Goal: Transaction & Acquisition: Purchase product/service

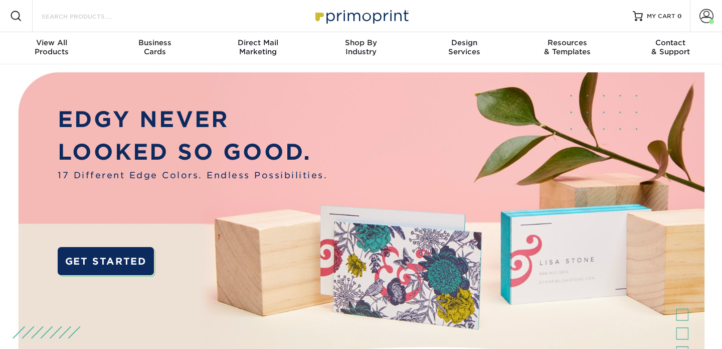
click at [134, 14] on input "Search Products" at bounding box center [90, 16] width 98 height 12
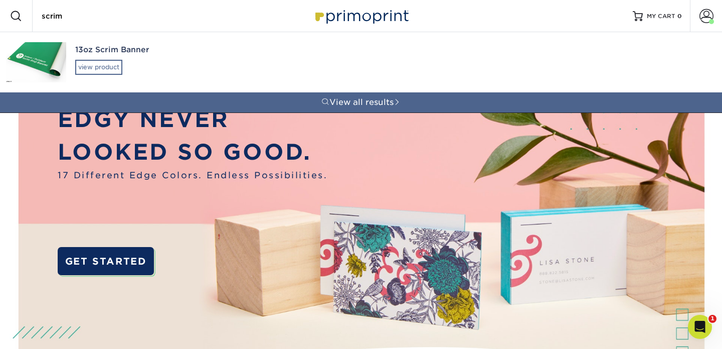
type input "scrim"
click at [101, 64] on div "view product" at bounding box center [98, 67] width 47 height 15
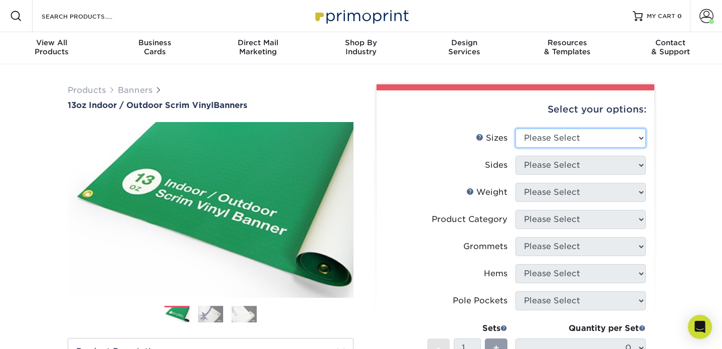
click at [565, 132] on select "Please Select 24" x 36" 24" x 48" 36" x 48" 36" x 60" 36" x 72" 36" x 96" 36" x…" at bounding box center [581, 137] width 130 height 19
select select "36.00x72.00"
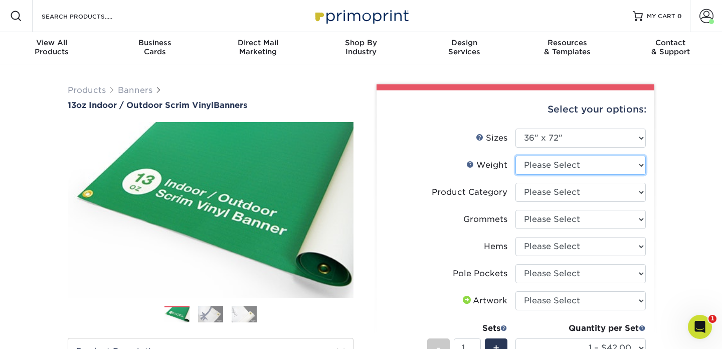
click at [540, 163] on select "Please Select 13OZ" at bounding box center [581, 165] width 130 height 19
select select "13OZ"
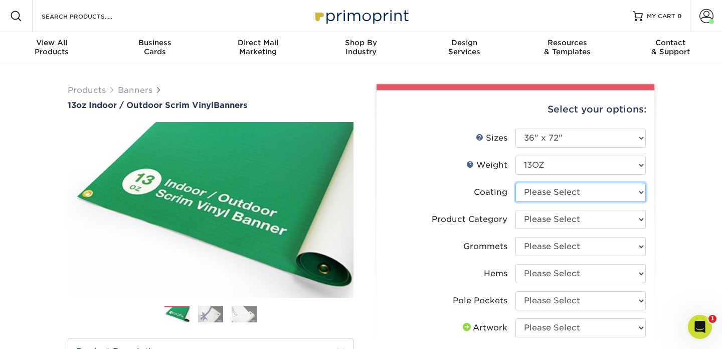
click at [551, 195] on select at bounding box center [581, 192] width 130 height 19
select select "3e7618de-abca-4bda-9f97-8b9129e913d8"
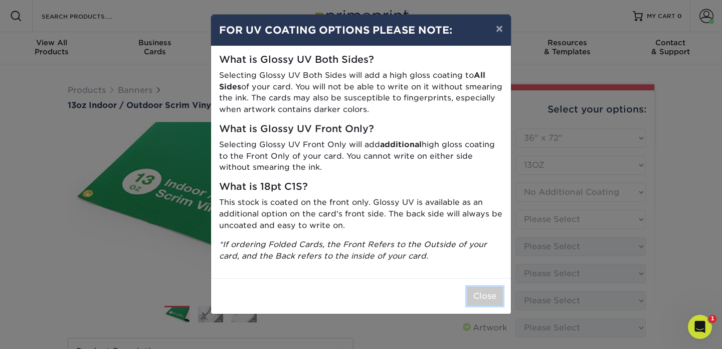
click at [482, 295] on button "Close" at bounding box center [485, 295] width 36 height 19
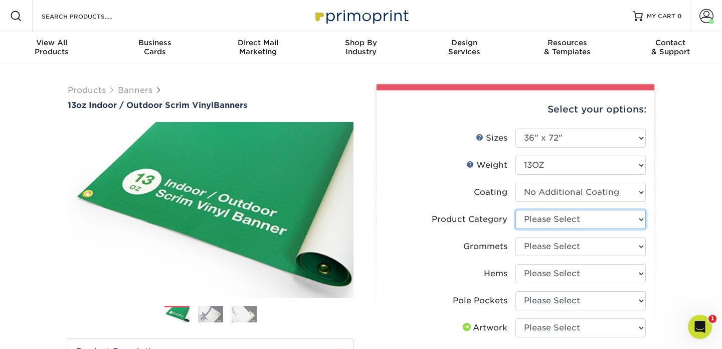
click at [559, 216] on select "Please Select 13oz Scrim Vinyl Banner - Matte" at bounding box center [581, 219] width 130 height 19
select select "bb192c35-bb20-422d-b6fe-0c7f48e5aa48"
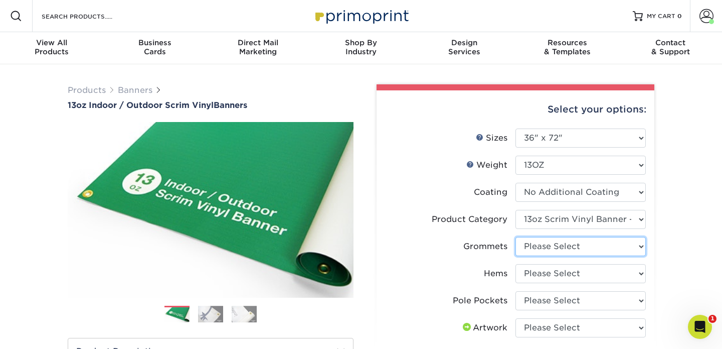
click at [553, 247] on select "Please Select No Grommets Yes, Grommet All 4 Corners Yes, Grommets Every 1 ft. …" at bounding box center [581, 246] width 130 height 19
select select "ce33bba6-a87b-4293-934d-6f372bdce3e6"
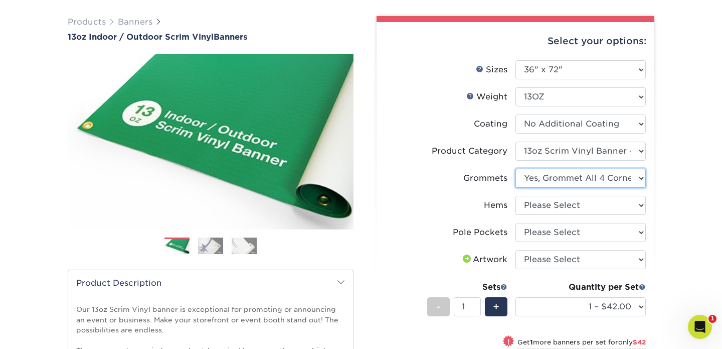
scroll to position [70, 0]
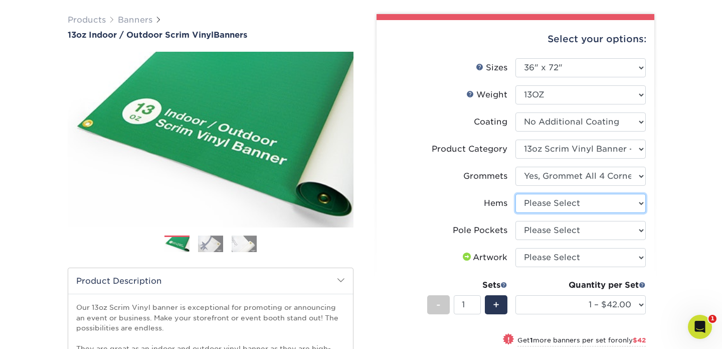
click at [541, 203] on select "Please Select No Hems/Pole Pockets Yes, Hems Top and Bottom Only Yes, Hems All …" at bounding box center [581, 203] width 130 height 19
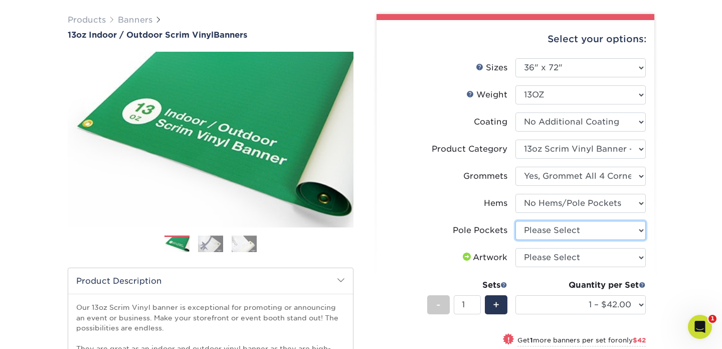
click at [538, 231] on select "Please Select No Pole Pockets 2 in. Left and Right 2 in. Top and Bottom 4 in. L…" at bounding box center [581, 230] width 130 height 19
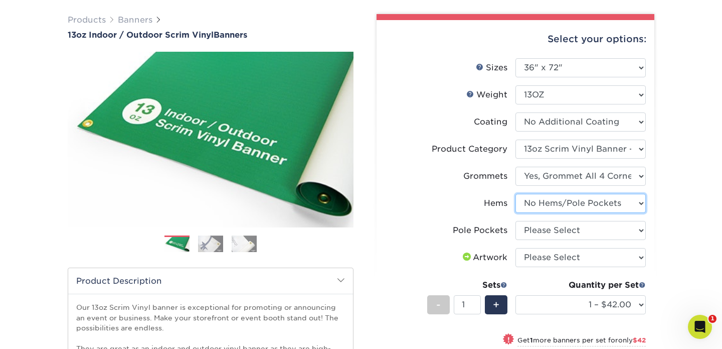
click at [544, 205] on select "Please Select No Hems/Pole Pockets Yes, Hems Top and Bottom Only Yes, Hems All …" at bounding box center [581, 203] width 130 height 19
select select "799b34bf-ff99-4291-b254-51157b744628"
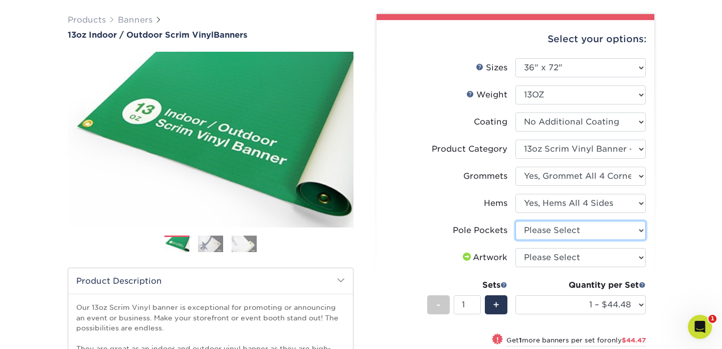
click at [540, 231] on select "Please Select No Pole Pockets 2 in. Left and Right 2 in. Top and Bottom 4 in. L…" at bounding box center [581, 230] width 130 height 19
select select "462c5fe9-21e9-49a0-afb4-1c6e8664fe13"
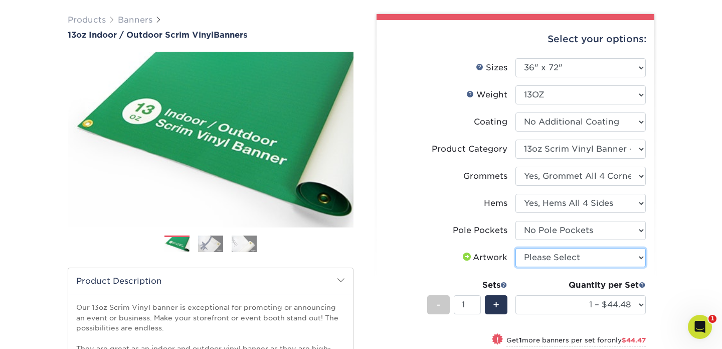
click at [547, 259] on select "Please Select I will upload files I need a design - $50" at bounding box center [581, 257] width 130 height 19
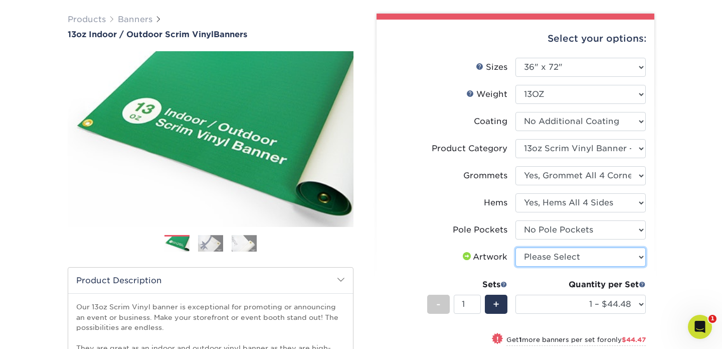
select select "upload"
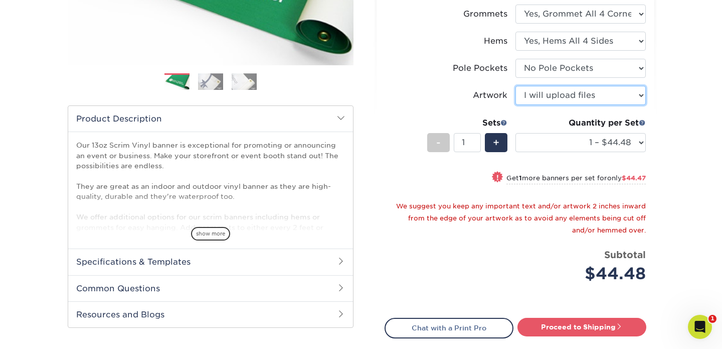
scroll to position [240, 0]
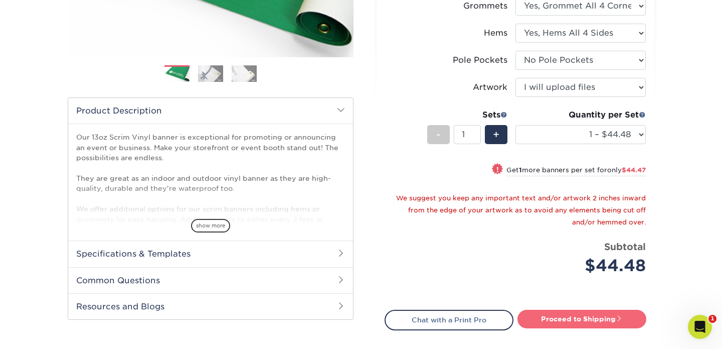
click at [570, 318] on link "Proceed to Shipping" at bounding box center [582, 319] width 129 height 18
type input "Set 1"
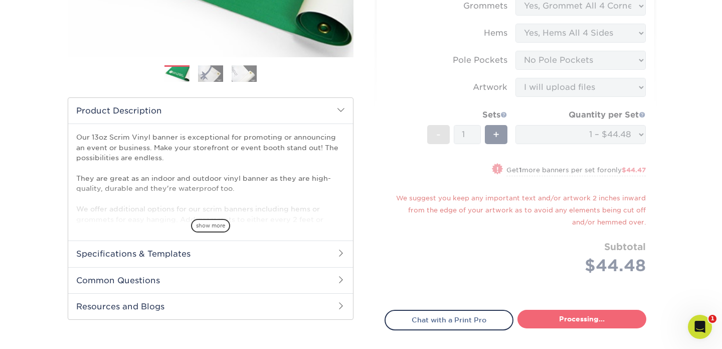
select select "1ecf5a42-a847-432b-9674-a75091ac485c"
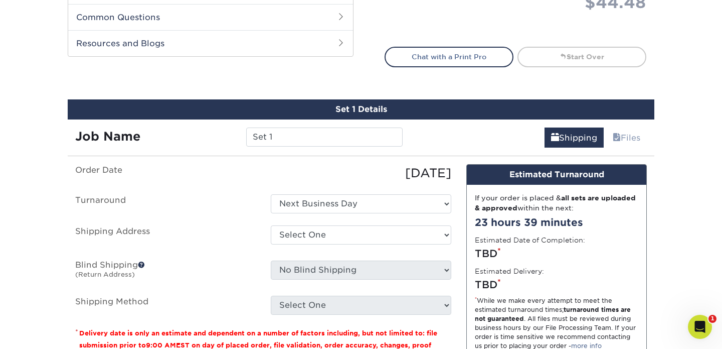
scroll to position [577, 0]
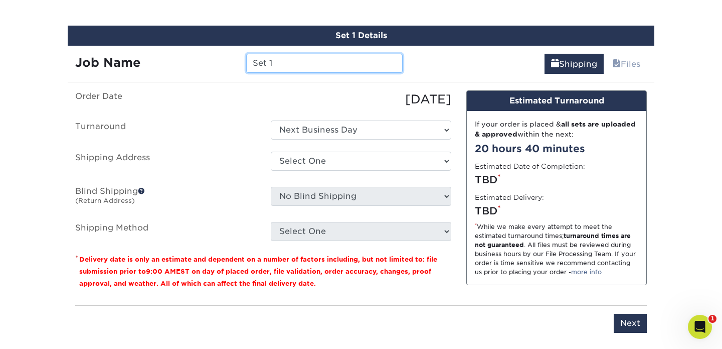
click at [314, 65] on input "Set 1" at bounding box center [324, 63] width 156 height 19
type input "Set 1-global-impact-2025"
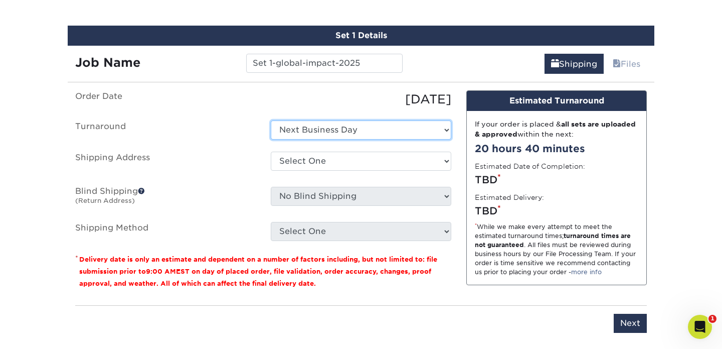
click at [330, 130] on select "Select One Next Business Day" at bounding box center [361, 129] width 181 height 19
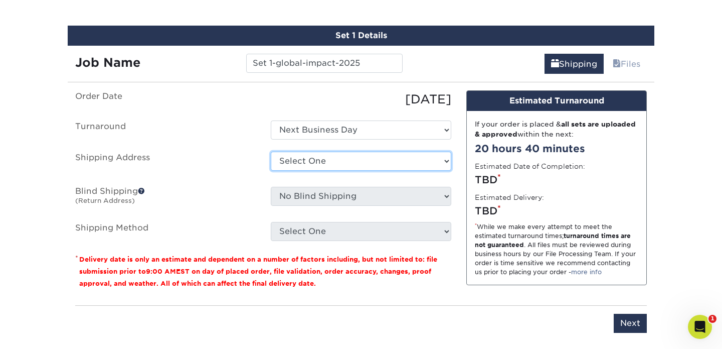
click at [318, 169] on select "Select One Capefaith Church CapeFaith Church Jesse Robbins Creative Solid Rock …" at bounding box center [361, 160] width 181 height 19
select select "275854"
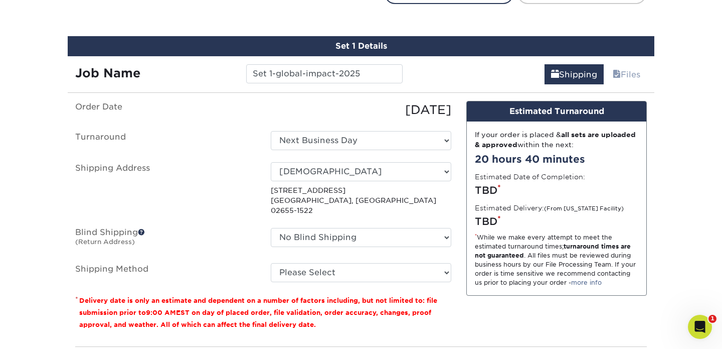
scroll to position [579, 0]
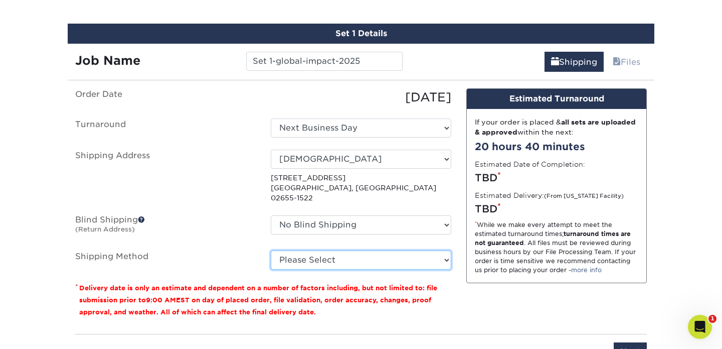
click at [285, 250] on select "Please Select Flat Rate Shipping (+$11.20) Ground Shipping (+$19.03) 3 Day Ship…" at bounding box center [361, 259] width 181 height 19
select select "12"
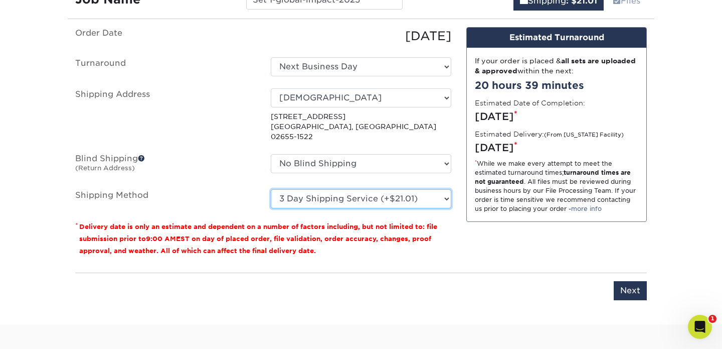
scroll to position [659, 0]
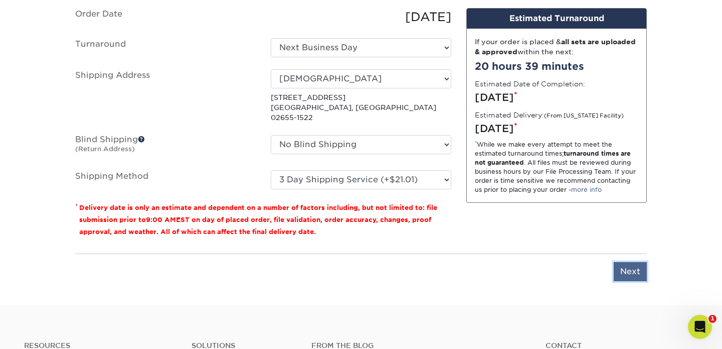
click at [632, 267] on input "Next" at bounding box center [630, 271] width 33 height 19
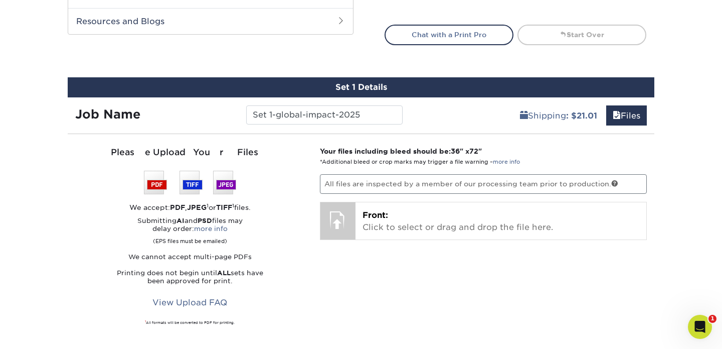
scroll to position [515, 0]
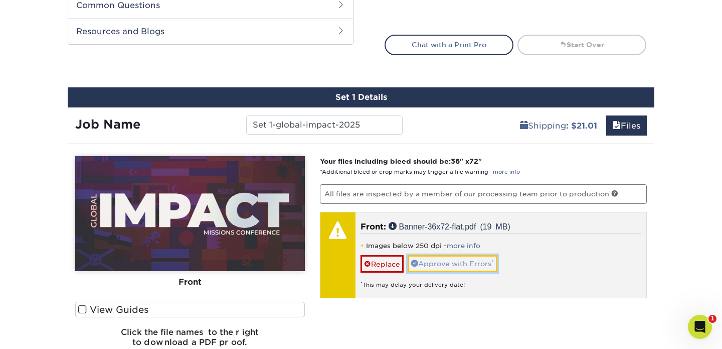
click at [473, 266] on link "Approve with Errors *" at bounding box center [453, 263] width 90 height 17
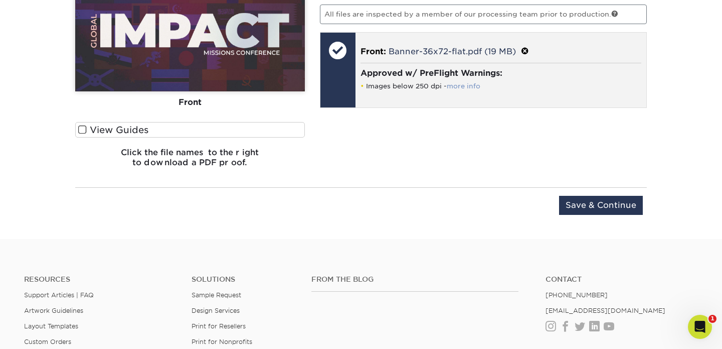
scroll to position [696, 0]
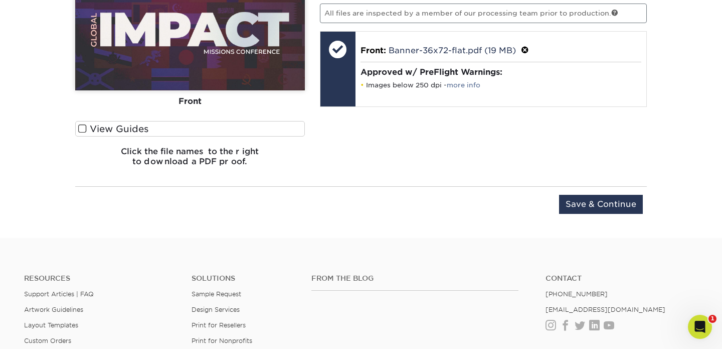
click at [82, 125] on span at bounding box center [82, 129] width 9 height 10
click at [0, 0] on input "View Guides" at bounding box center [0, 0] width 0 height 0
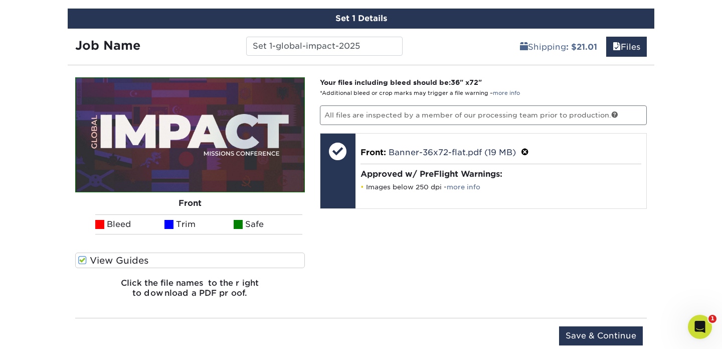
scroll to position [589, 0]
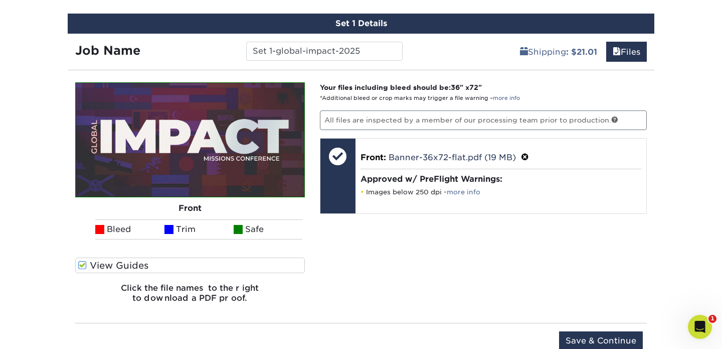
click at [83, 266] on span at bounding box center [82, 265] width 9 height 10
click at [0, 0] on input "View Guides" at bounding box center [0, 0] width 0 height 0
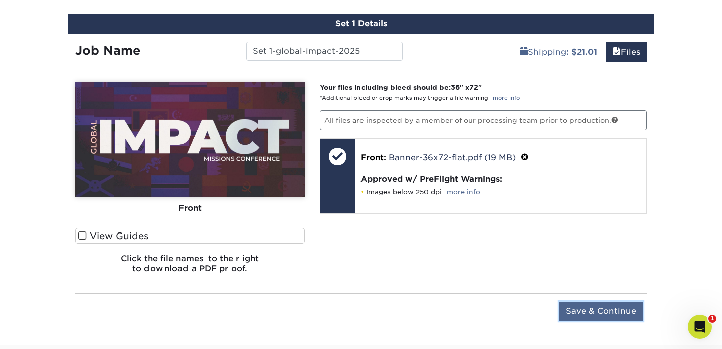
click at [589, 308] on input "Save & Continue" at bounding box center [601, 310] width 84 height 19
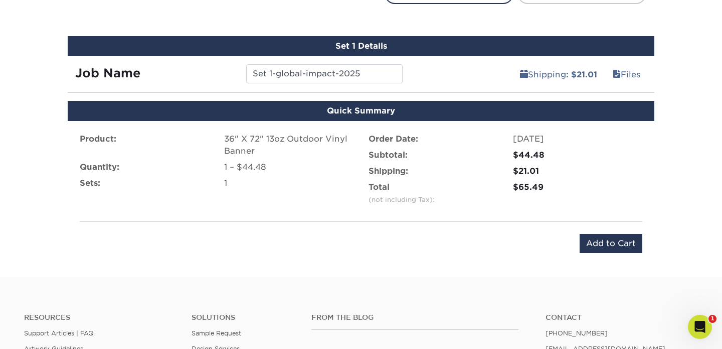
scroll to position [563, 0]
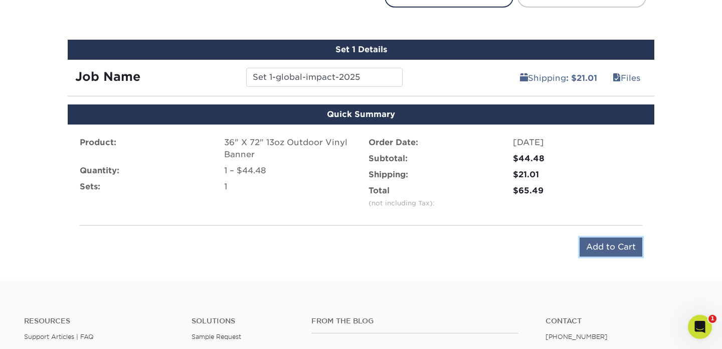
click at [613, 249] on input "Add to Cart" at bounding box center [611, 246] width 63 height 19
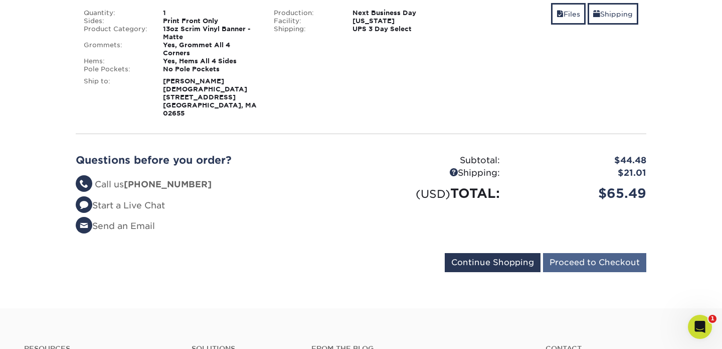
scroll to position [193, 0]
click at [586, 256] on input "Proceed to Checkout" at bounding box center [594, 262] width 103 height 19
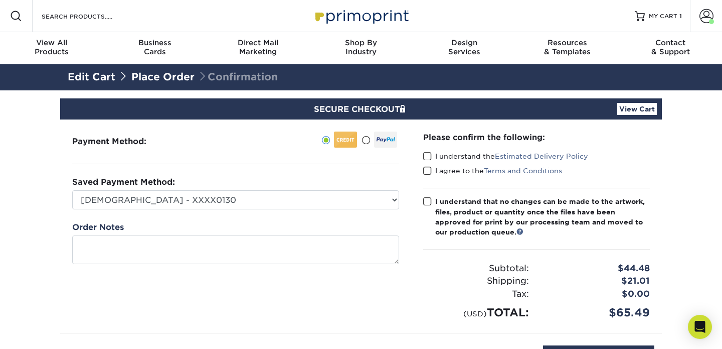
click at [428, 151] on span at bounding box center [427, 156] width 9 height 10
click at [0, 0] on input "I understand the Estimated Delivery Policy" at bounding box center [0, 0] width 0 height 0
drag, startPoint x: 427, startPoint y: 171, endPoint x: 429, endPoint y: 191, distance: 20.1
click at [427, 171] on span at bounding box center [427, 171] width 9 height 10
click at [0, 0] on input "I agree to the Terms and Conditions" at bounding box center [0, 0] width 0 height 0
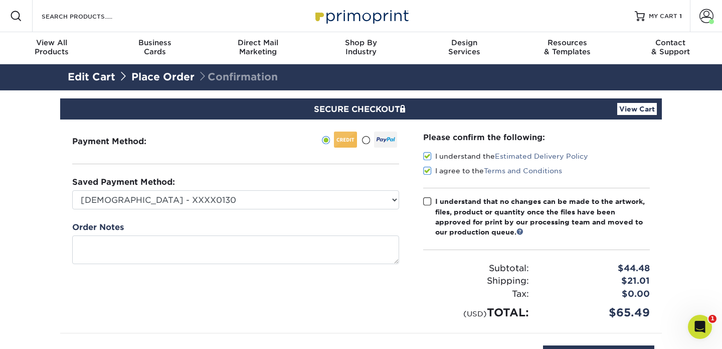
click at [429, 201] on span at bounding box center [427, 202] width 9 height 10
click at [0, 0] on input "I understand that no changes can be made to the artwork, files, product or quan…" at bounding box center [0, 0] width 0 height 0
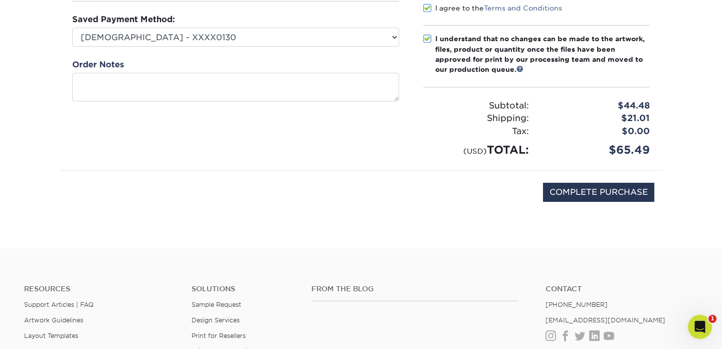
scroll to position [176, 0]
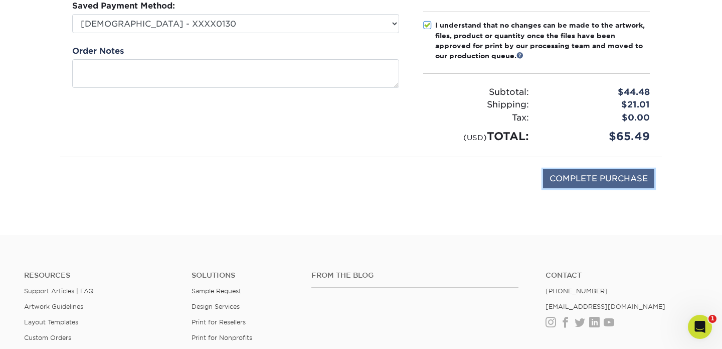
click at [584, 178] on input "COMPLETE PURCHASE" at bounding box center [598, 178] width 111 height 19
type input "PROCESSING, PLEASE WAIT..."
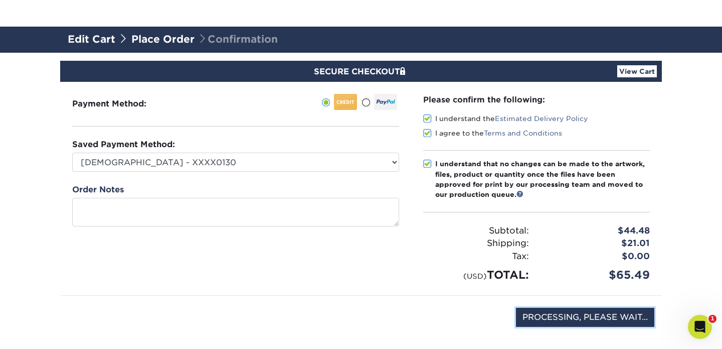
scroll to position [0, 0]
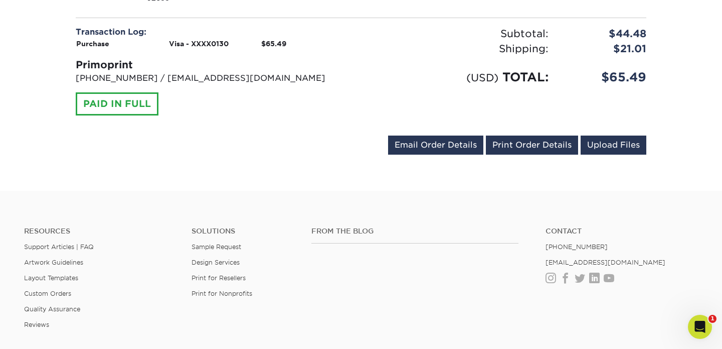
scroll to position [439, 0]
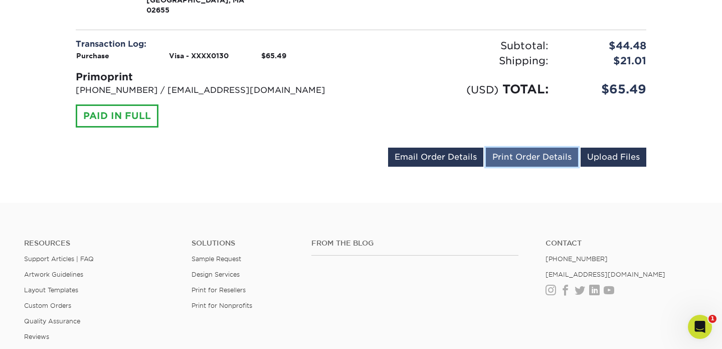
click at [522, 160] on link "Print Order Details" at bounding box center [532, 156] width 92 height 19
